Goal: Check status: Check status

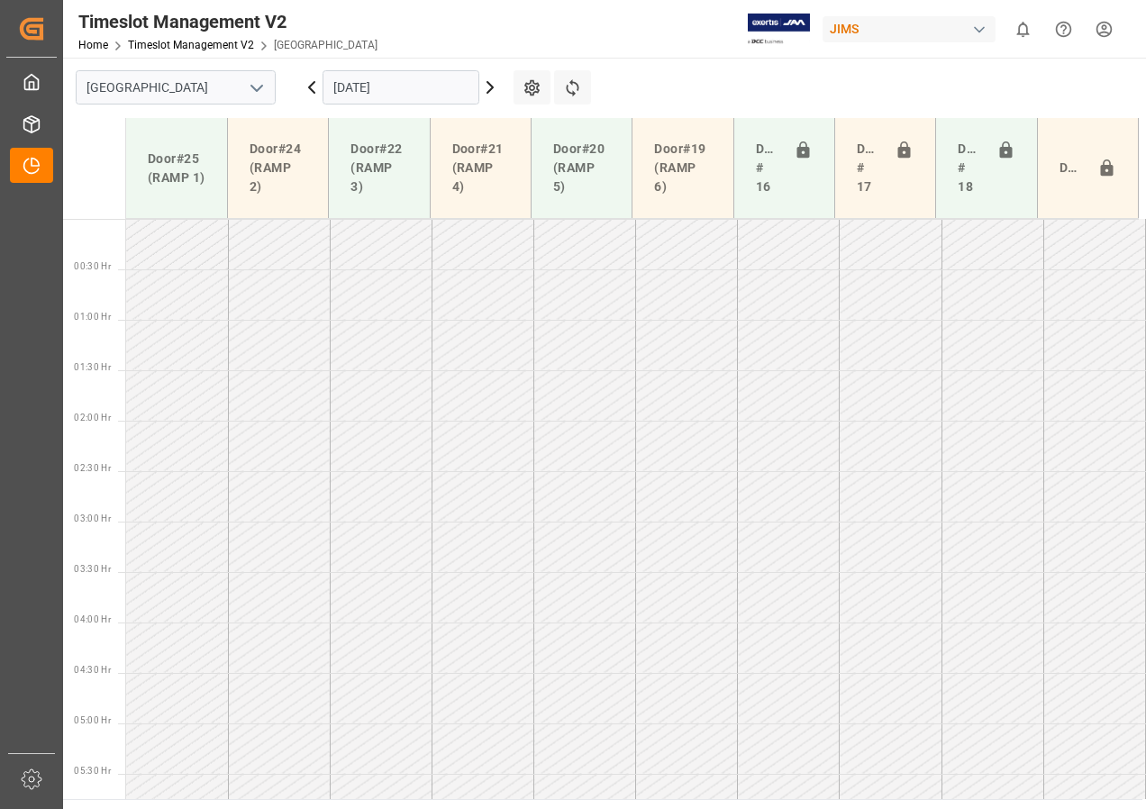
scroll to position [631, 0]
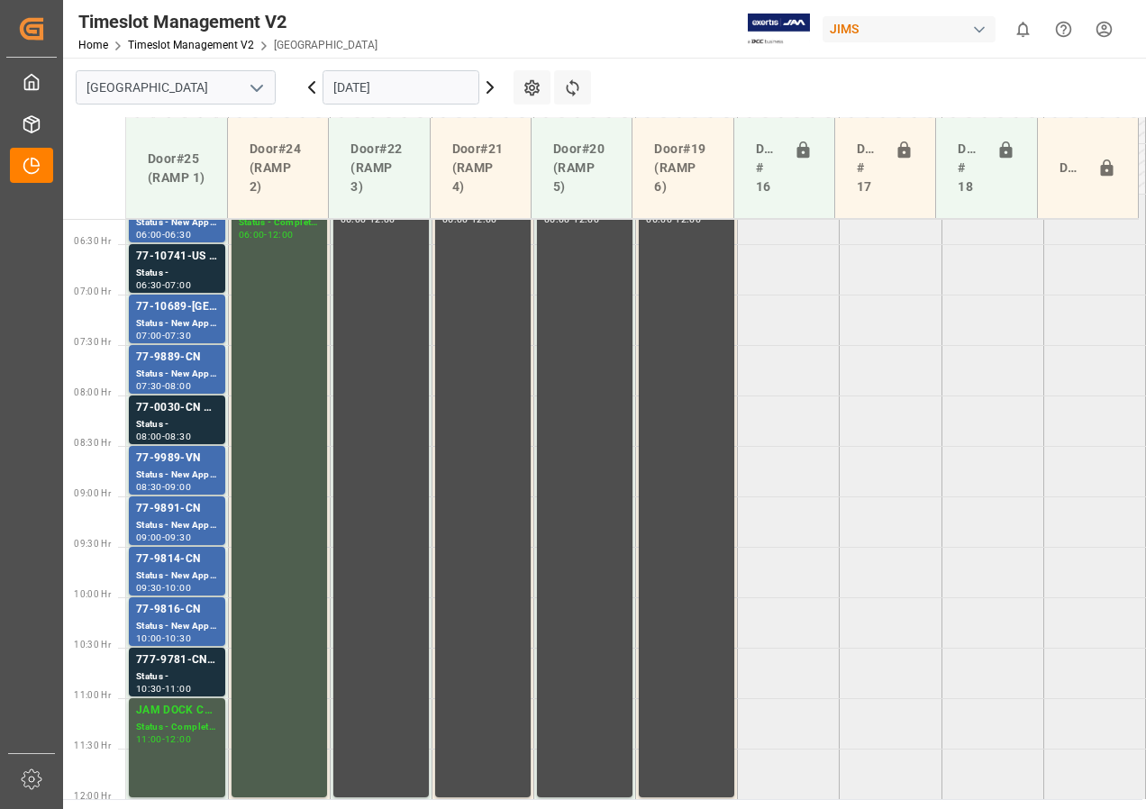
click at [489, 87] on icon at bounding box center [491, 88] width 22 height 22
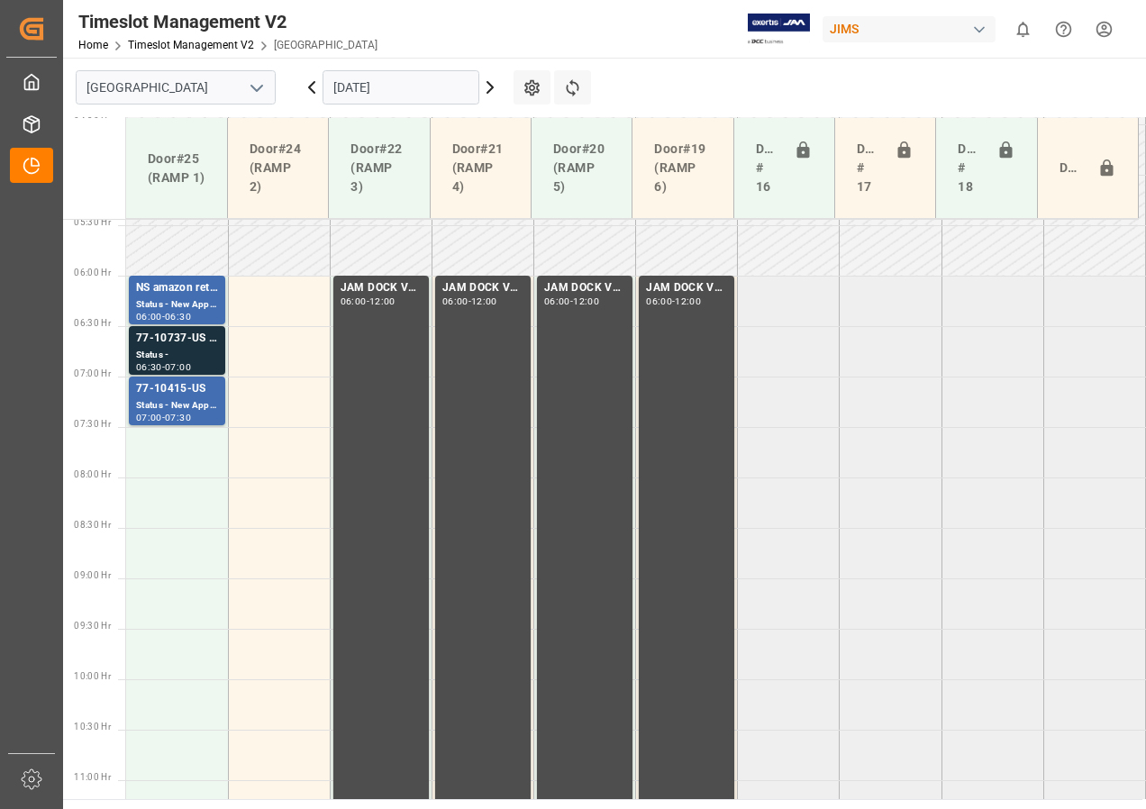
scroll to position [470, 0]
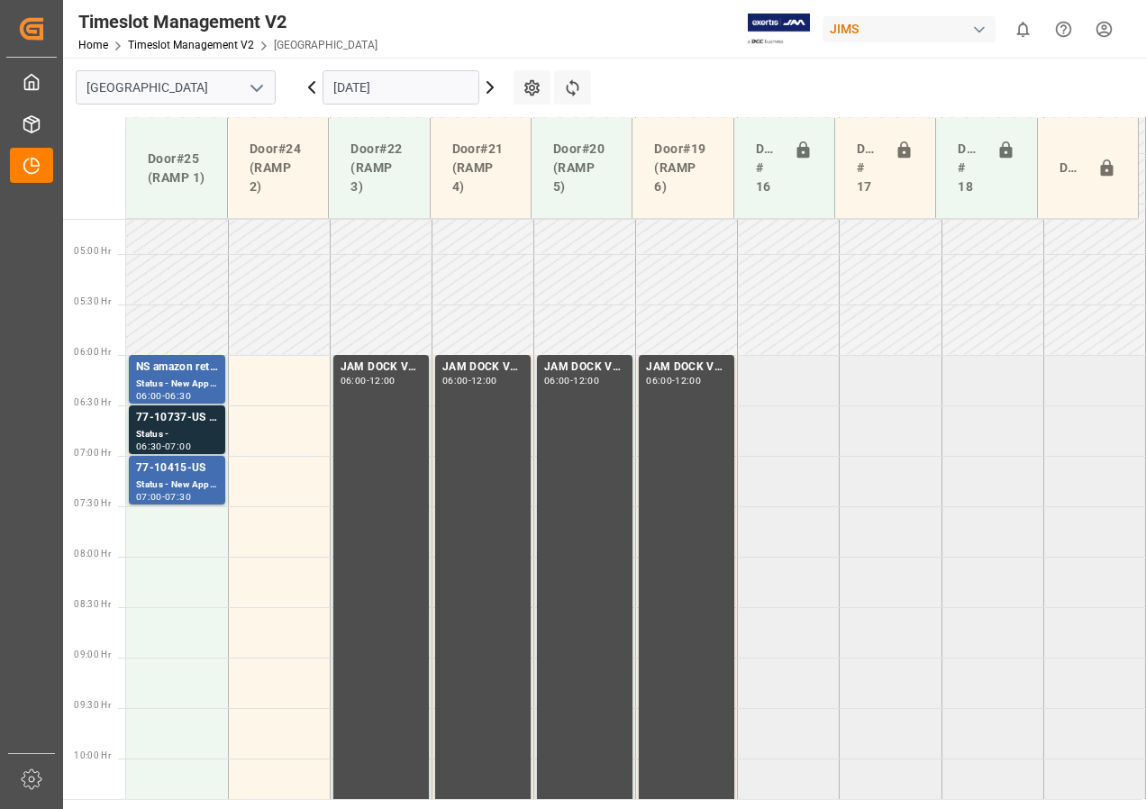
click at [492, 87] on icon at bounding box center [490, 87] width 5 height 11
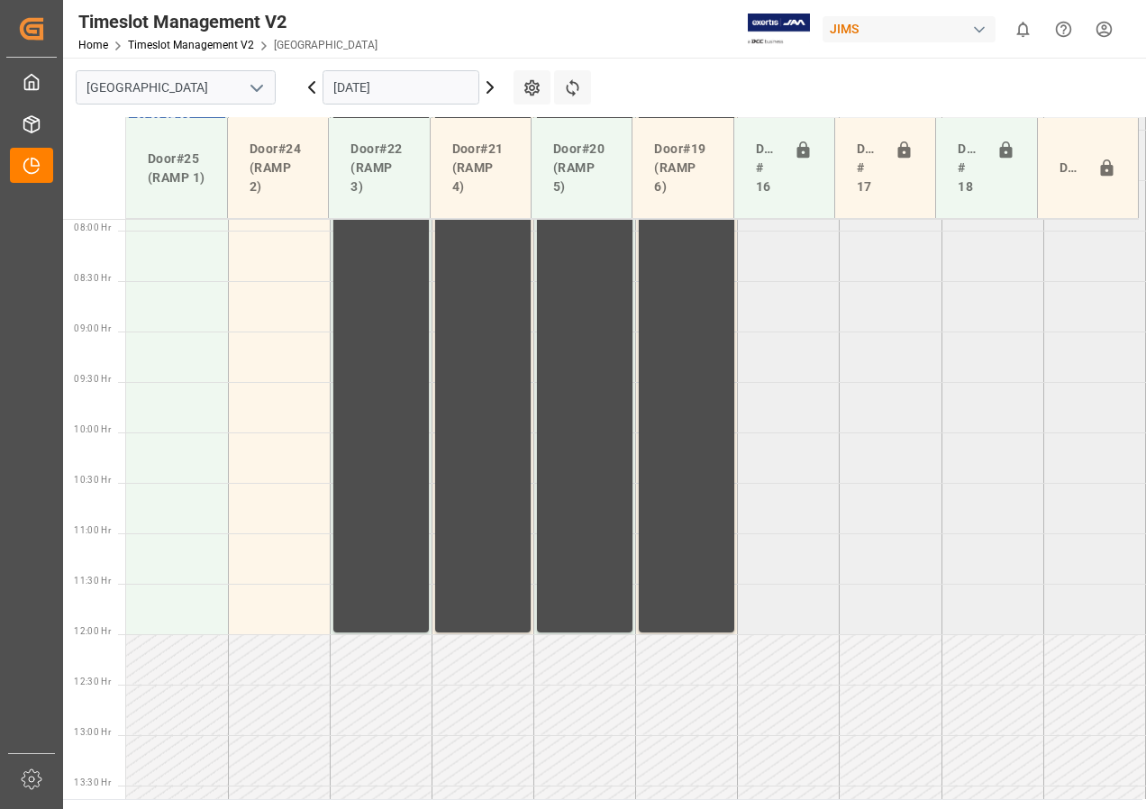
scroll to position [729, 0]
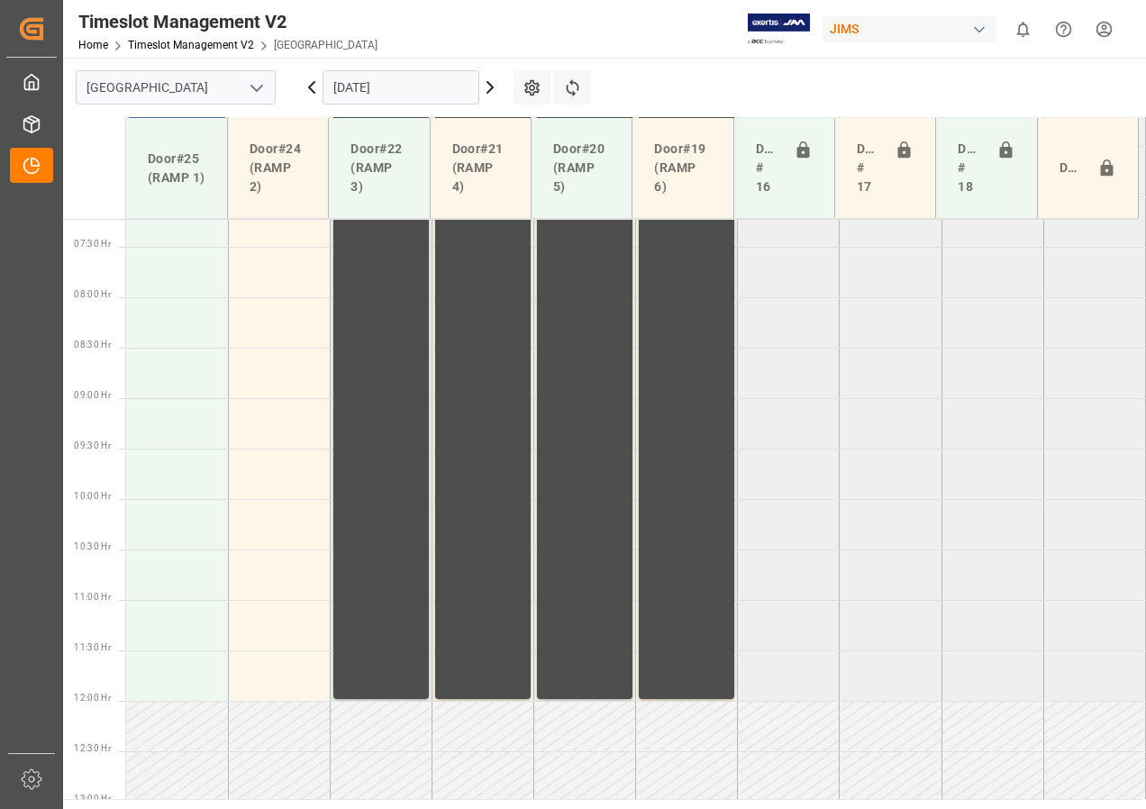
click at [311, 83] on icon at bounding box center [312, 88] width 22 height 22
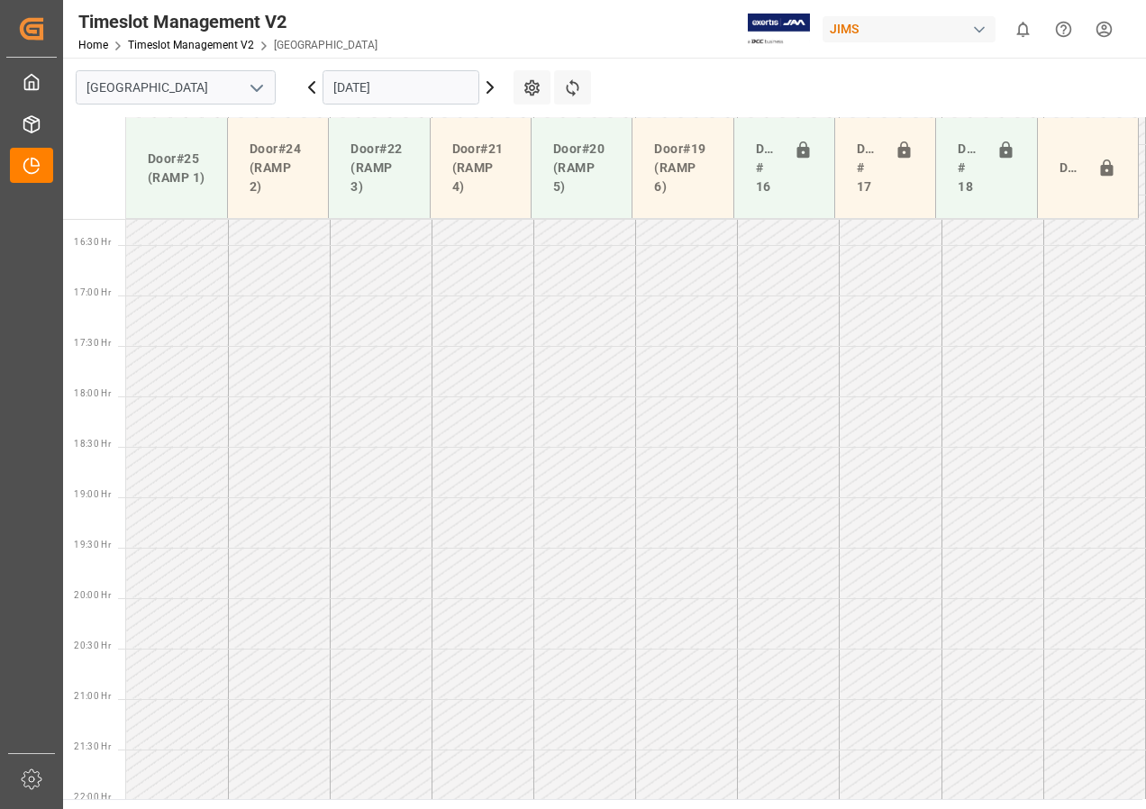
scroll to position [1641, 0]
click at [321, 88] on icon at bounding box center [312, 88] width 22 height 22
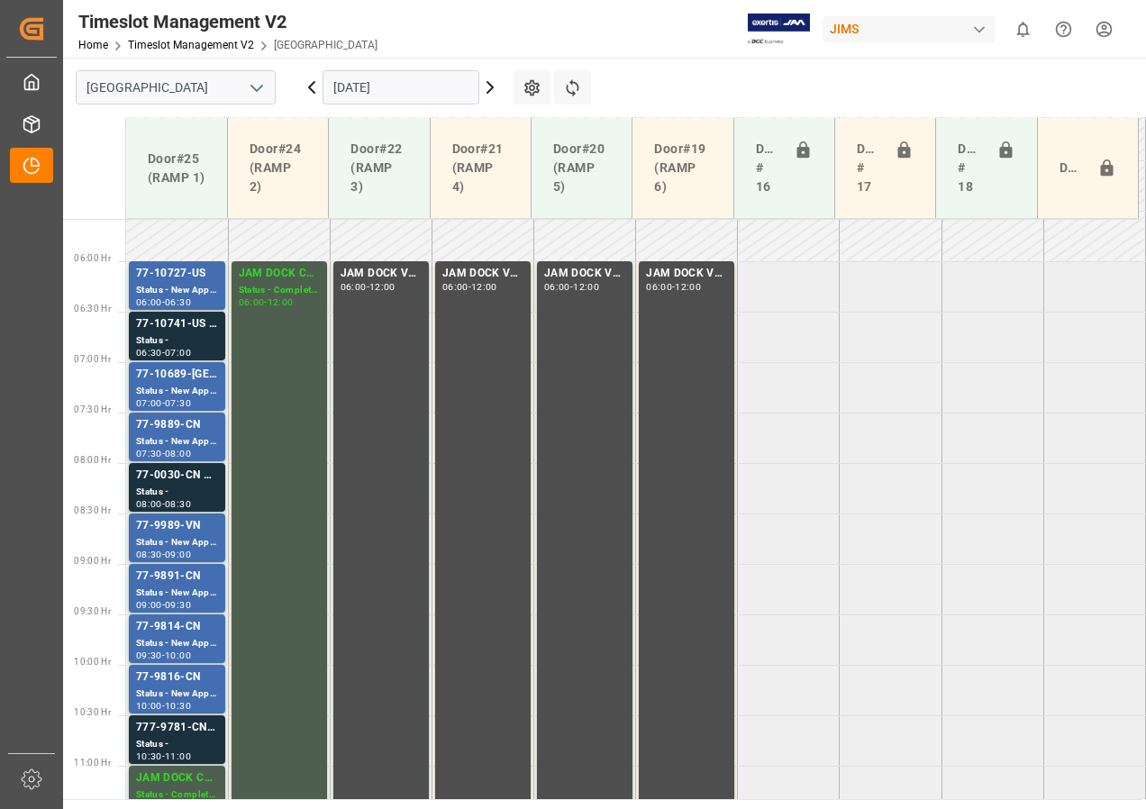
scroll to position [560, 0]
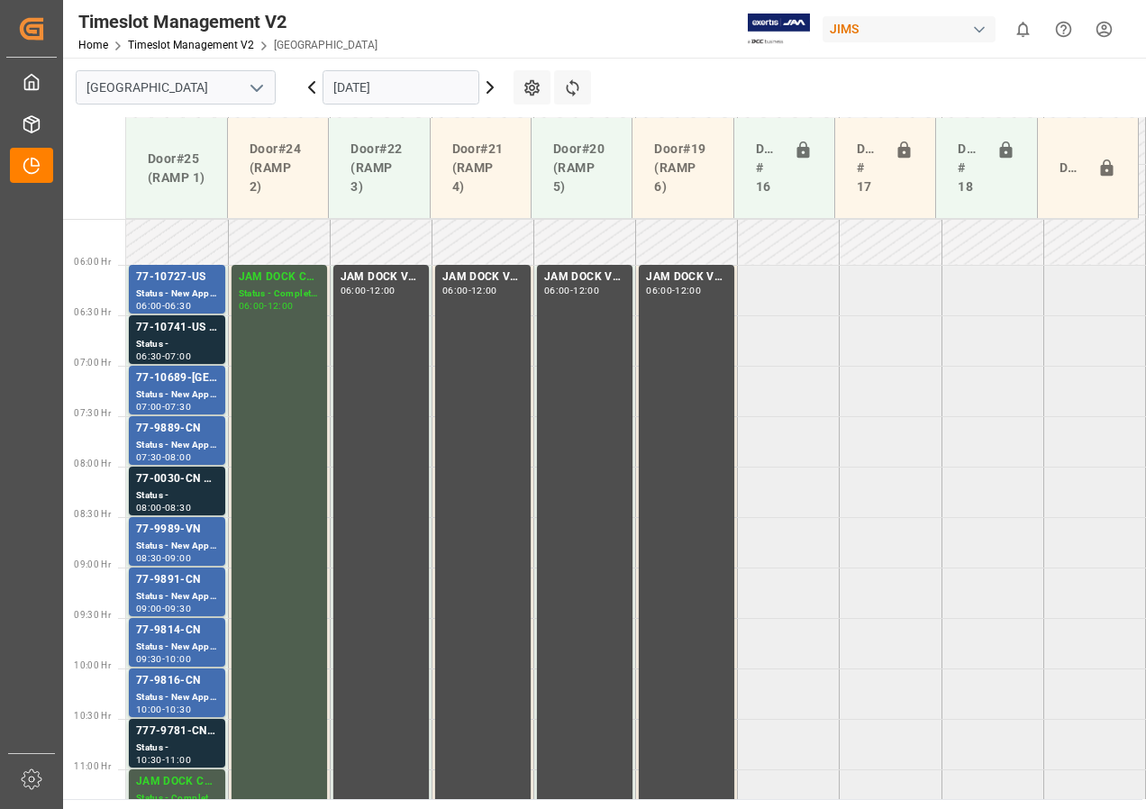
click at [489, 91] on icon at bounding box center [490, 87] width 5 height 11
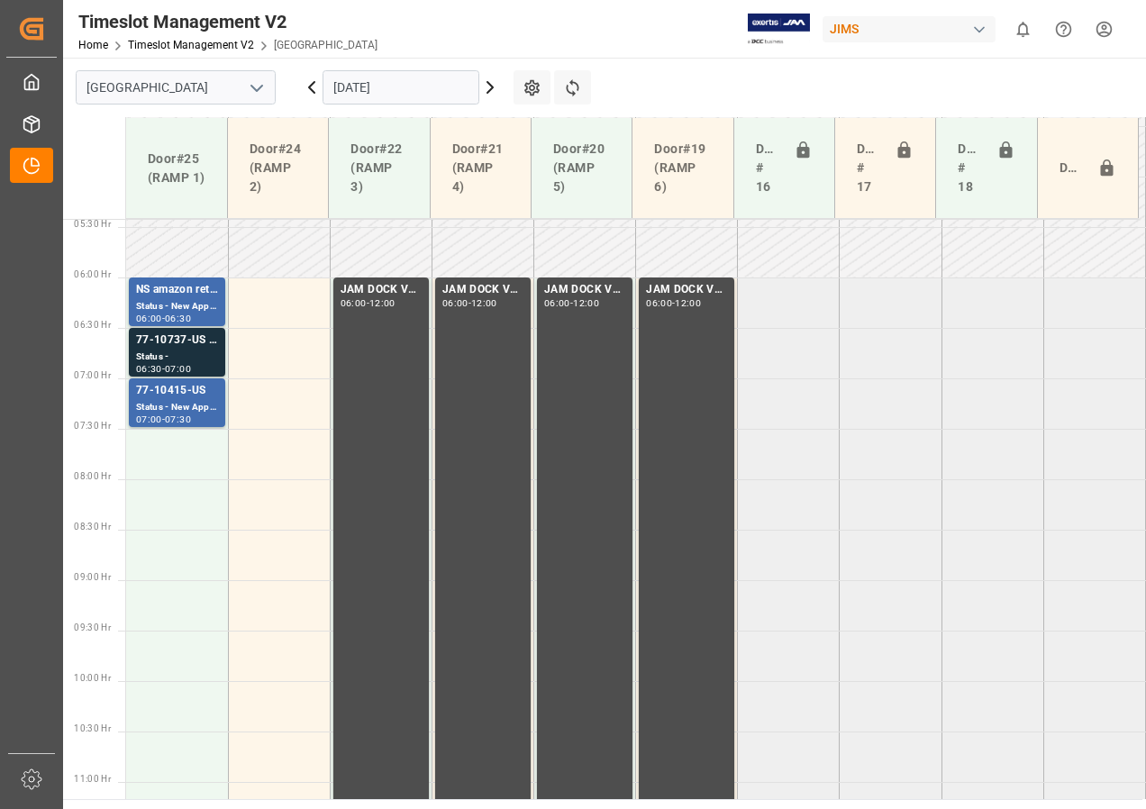
scroll to position [470, 0]
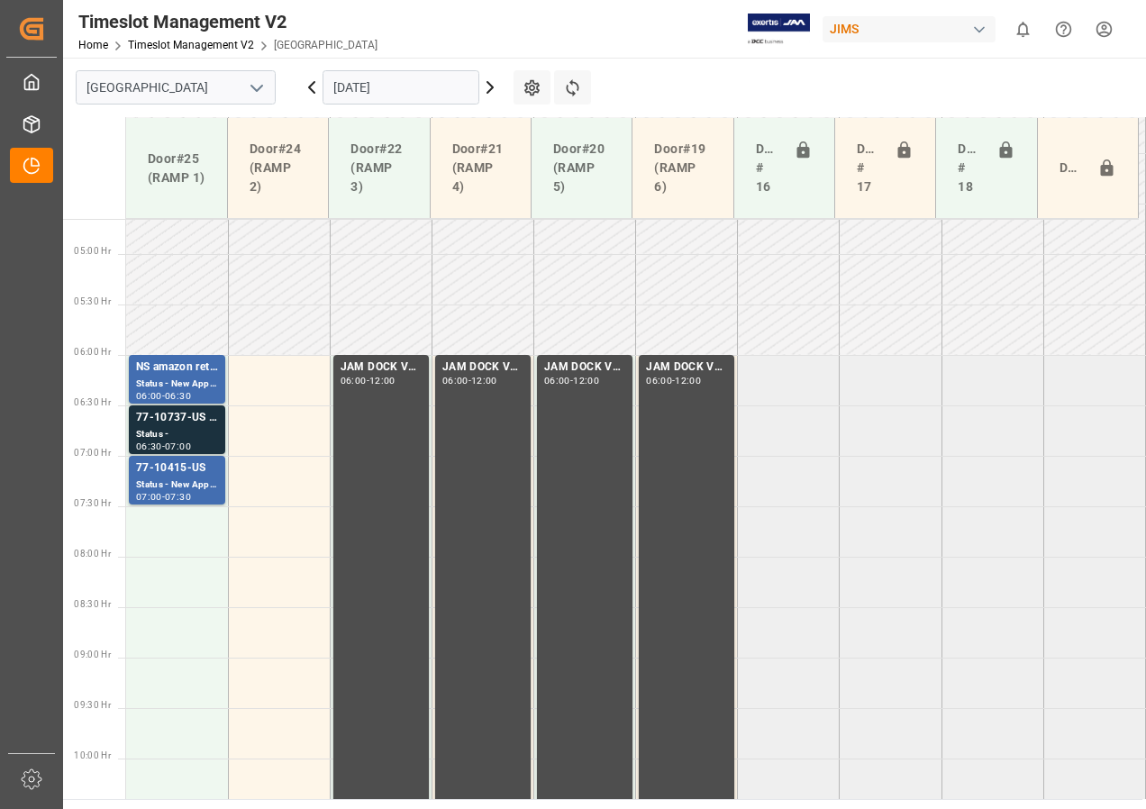
click at [484, 86] on icon at bounding box center [491, 88] width 22 height 22
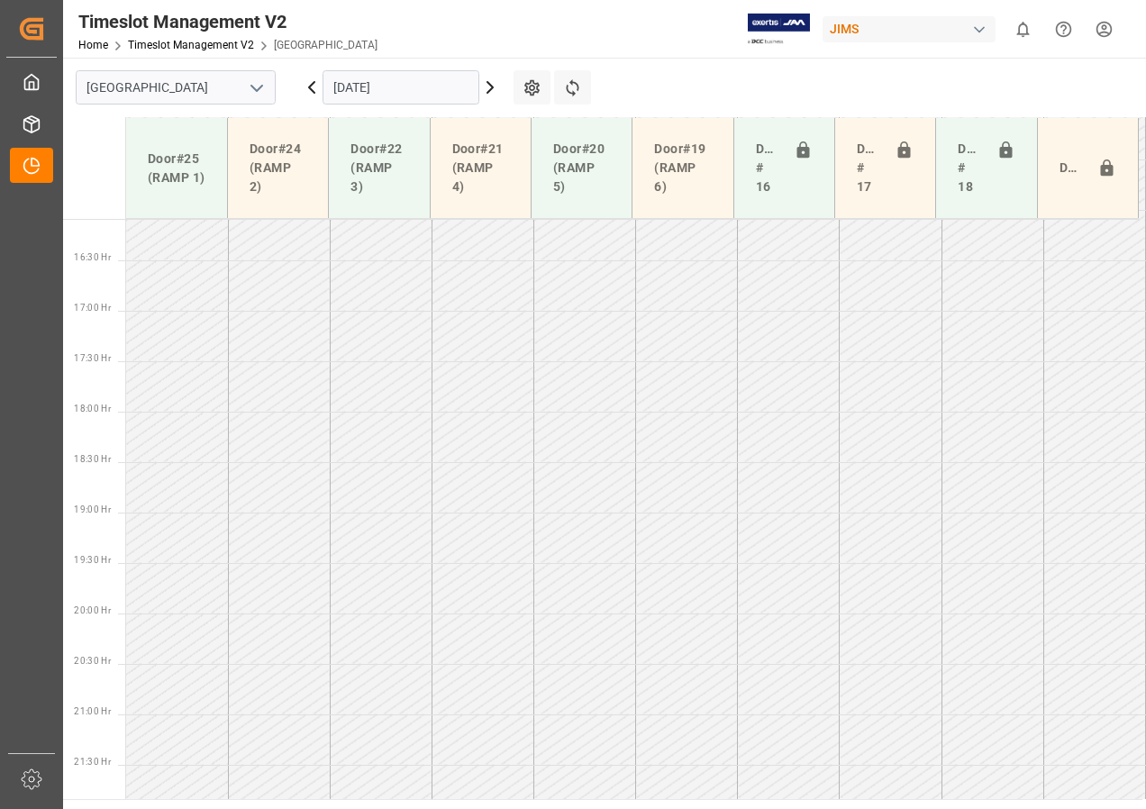
scroll to position [1641, 0]
click at [731, 466] on td at bounding box center [687, 470] width 102 height 50
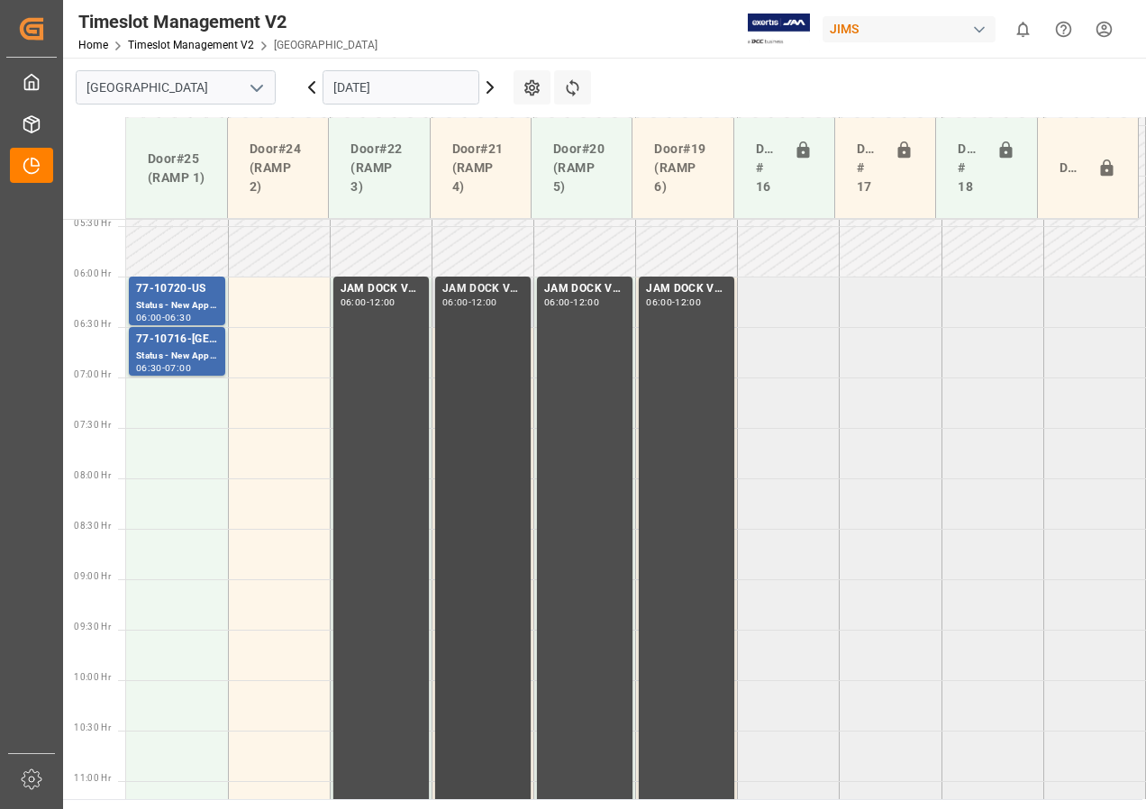
scroll to position [470, 0]
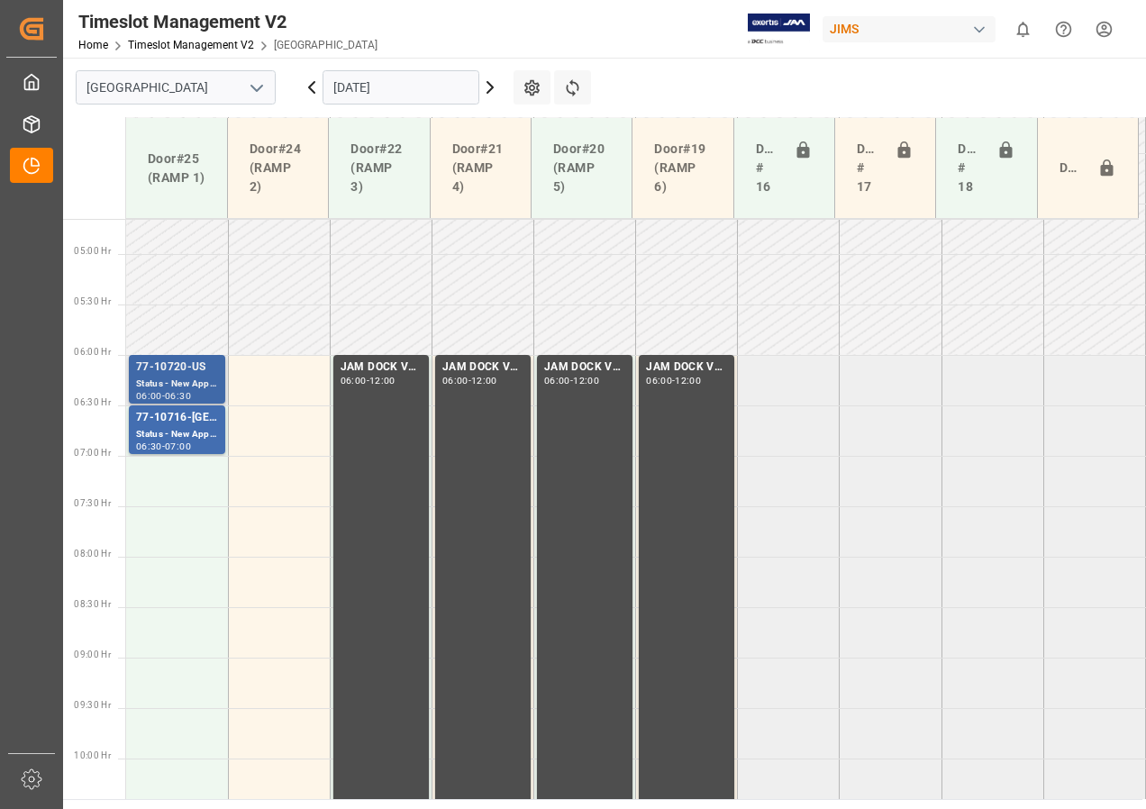
click at [180, 378] on div "Status - New Appointment" at bounding box center [177, 384] width 82 height 15
click at [176, 423] on div "77-10716-[GEOGRAPHIC_DATA]" at bounding box center [177, 418] width 82 height 18
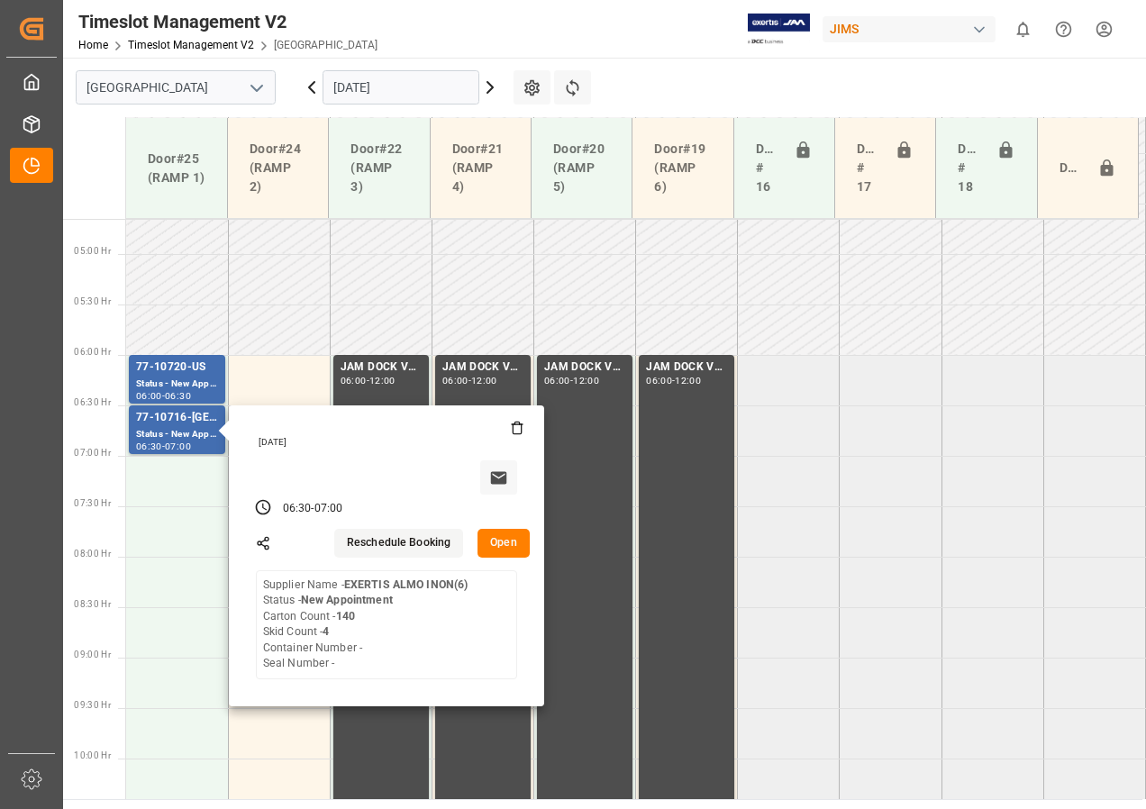
click at [313, 93] on icon at bounding box center [312, 88] width 22 height 22
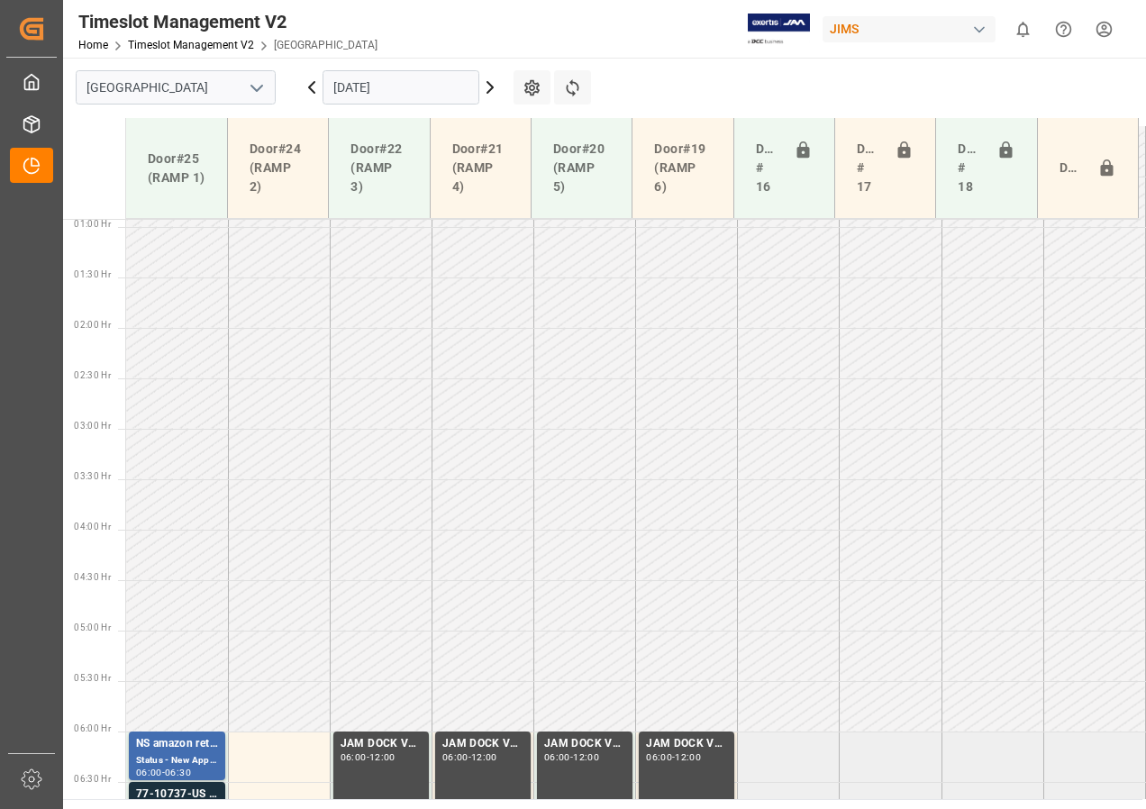
scroll to position [754, 0]
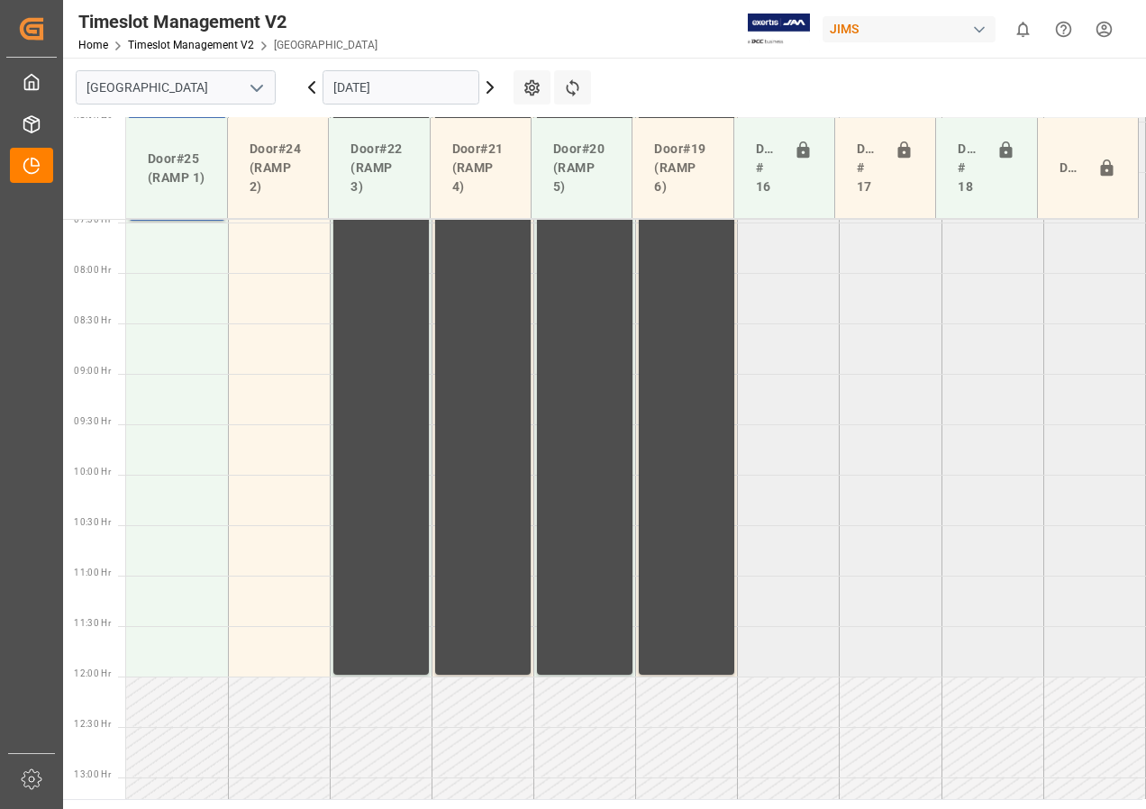
click at [312, 88] on icon at bounding box center [312, 88] width 22 height 22
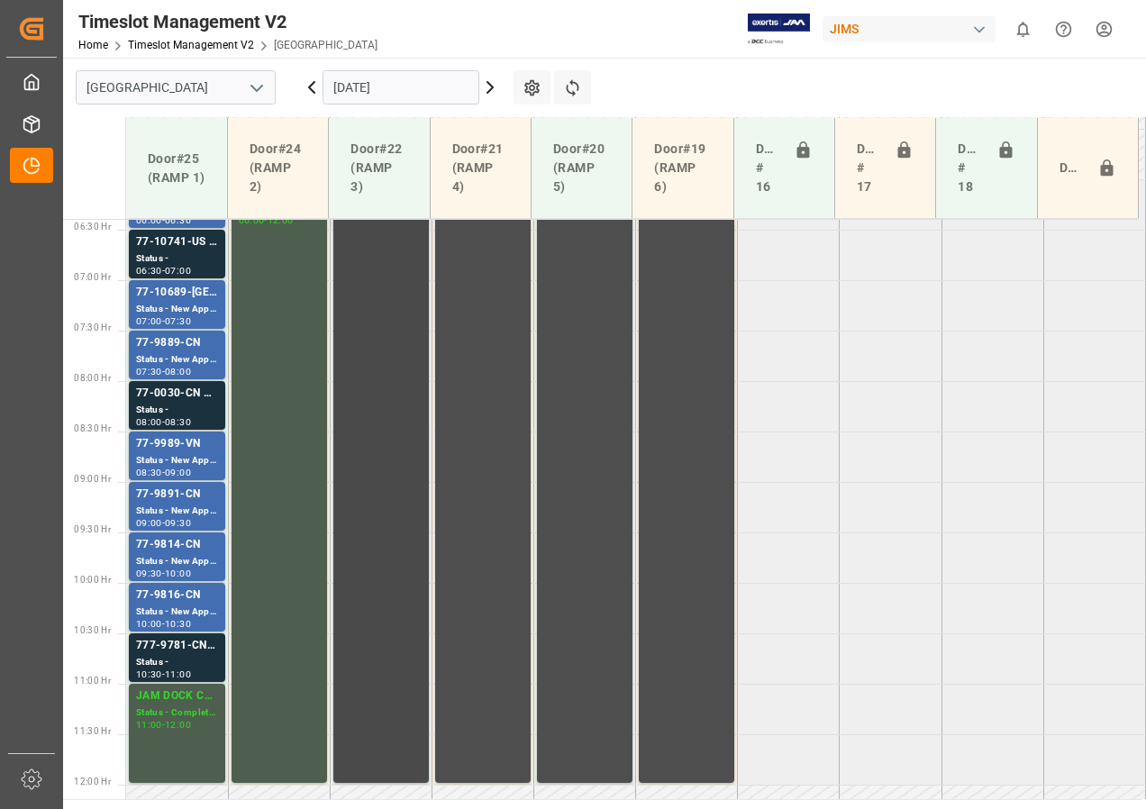
scroll to position [553, 0]
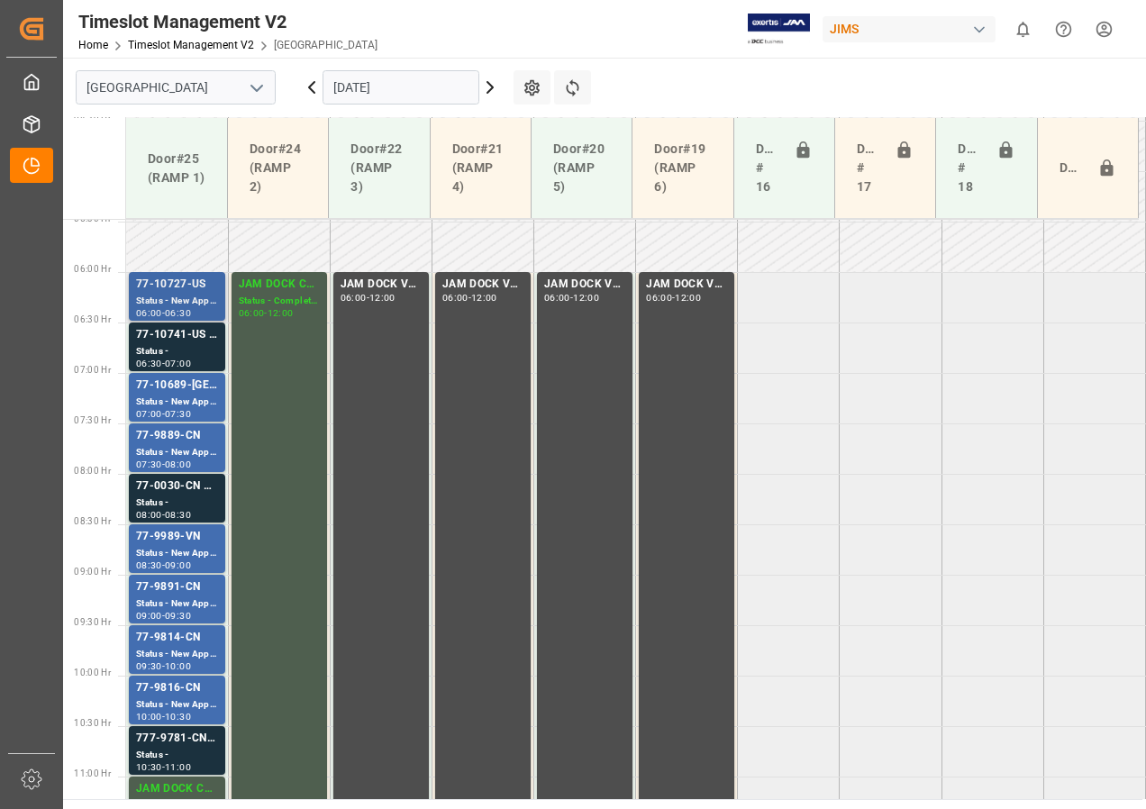
click at [195, 297] on div "Status - New Appointment" at bounding box center [177, 301] width 82 height 15
click at [184, 354] on div "Status -" at bounding box center [177, 351] width 82 height 15
click at [186, 388] on div "77-10689-[GEOGRAPHIC_DATA]" at bounding box center [177, 386] width 82 height 18
click at [181, 438] on div "77-9889-CN" at bounding box center [177, 436] width 82 height 18
click at [187, 500] on div "Status -" at bounding box center [177, 503] width 82 height 15
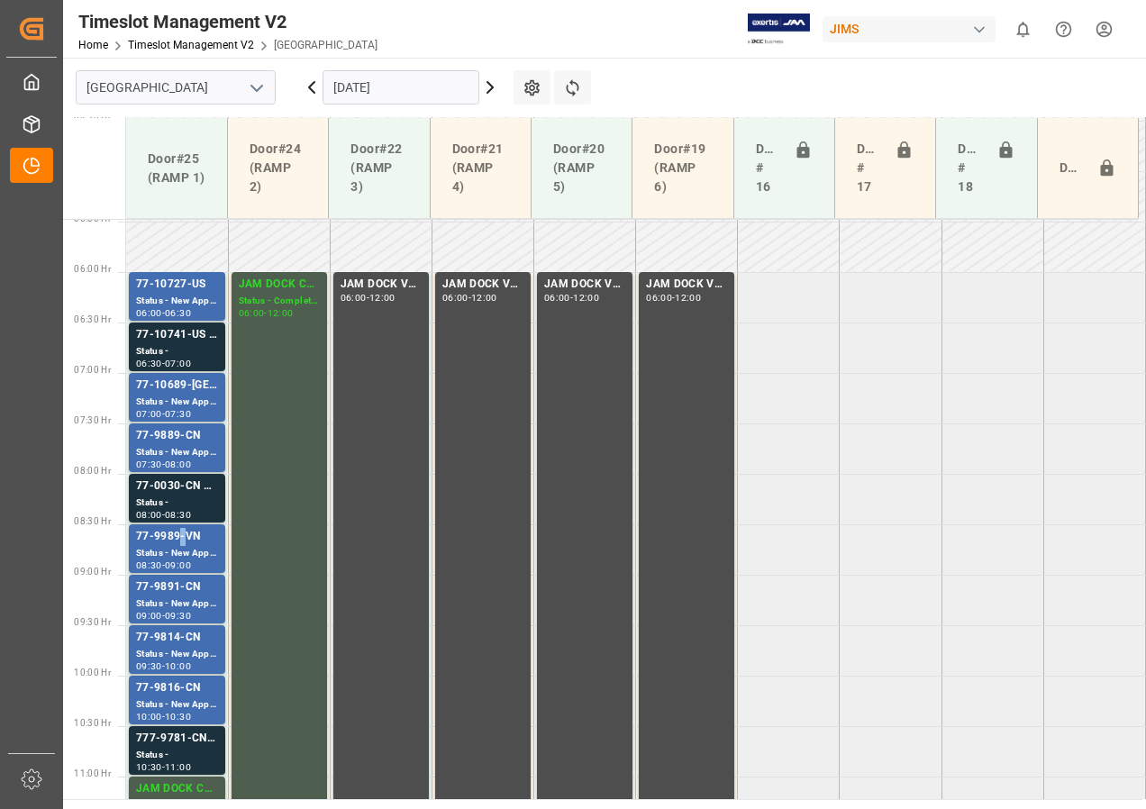
click at [180, 543] on div "77-9989-VN" at bounding box center [177, 537] width 82 height 18
click at [182, 598] on div "Status - New Appointment" at bounding box center [177, 604] width 82 height 15
click at [195, 642] on div "77-9814-CN" at bounding box center [177, 638] width 82 height 18
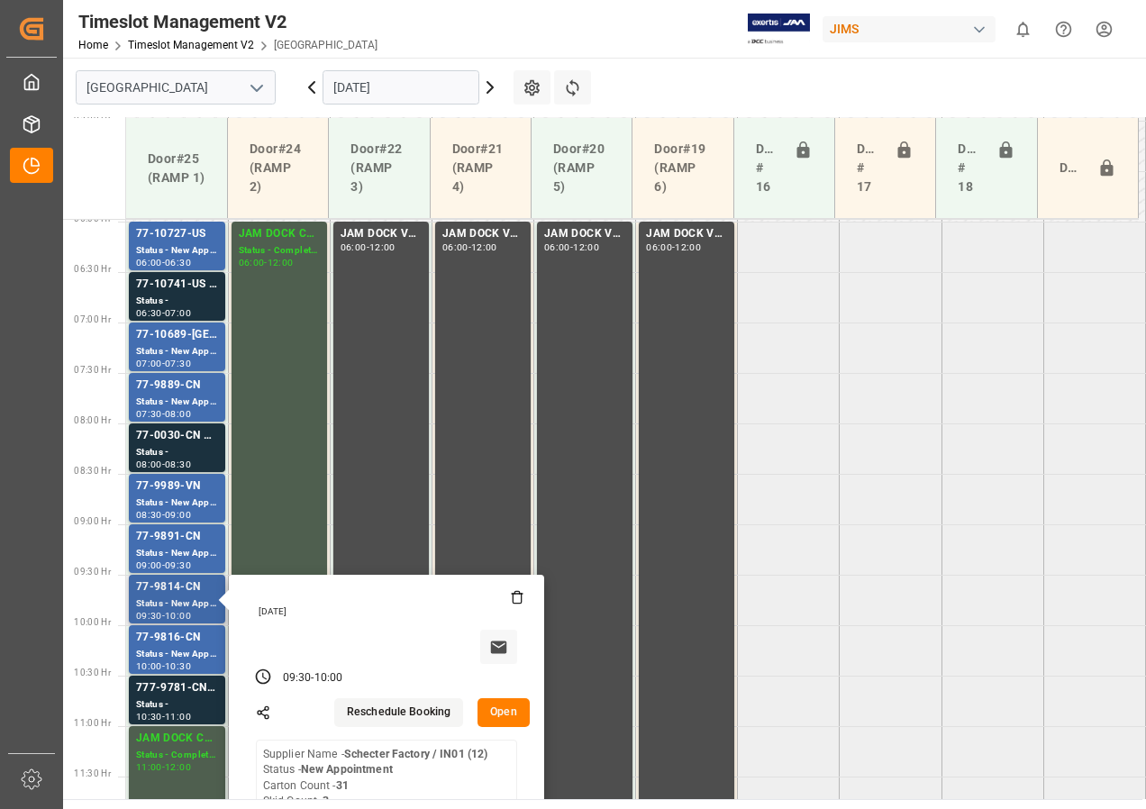
scroll to position [643, 0]
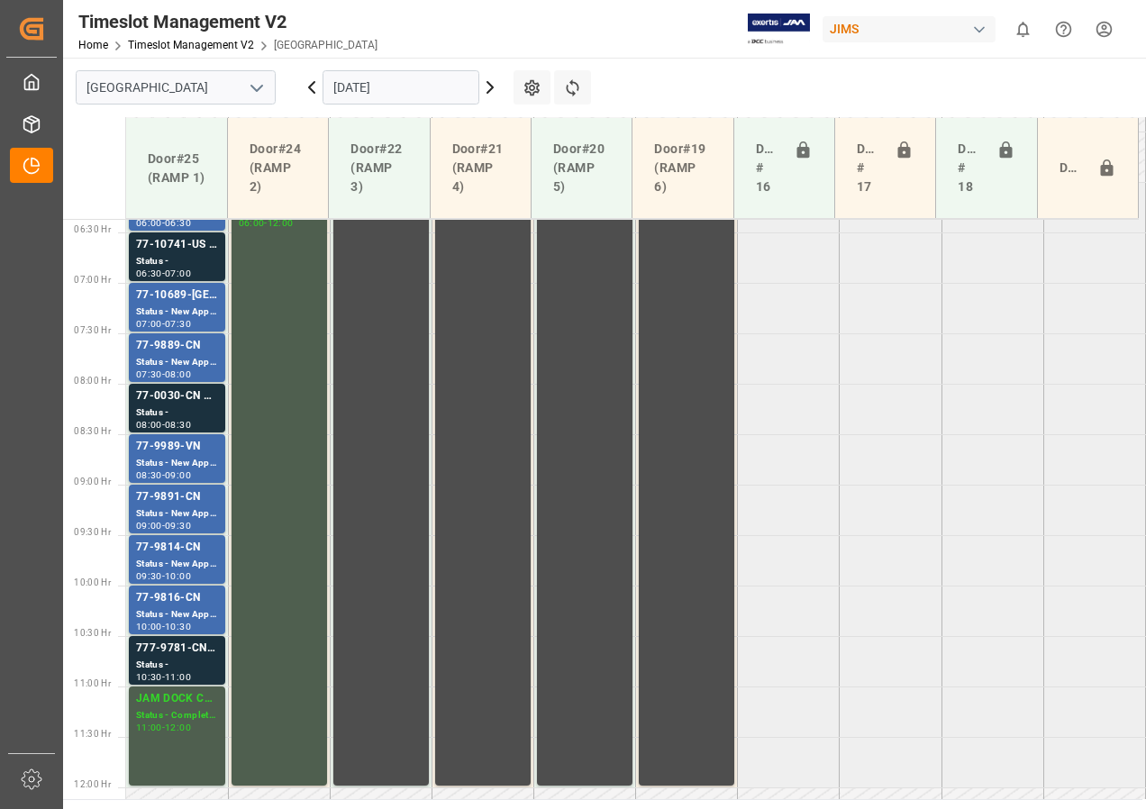
click at [197, 606] on div "77-9816-CN" at bounding box center [177, 598] width 82 height 18
